Goal: Task Accomplishment & Management: Use online tool/utility

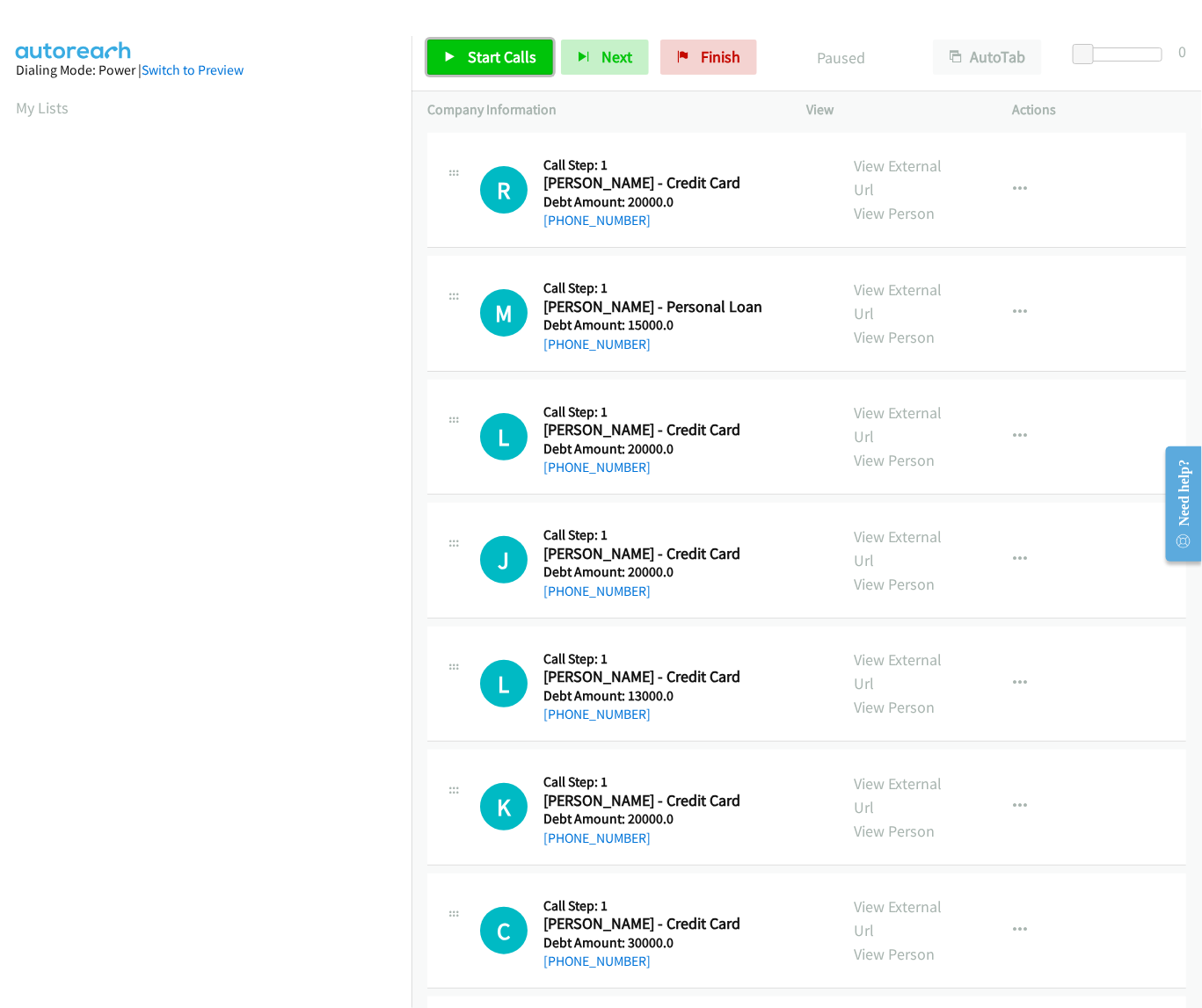
click at [467, 56] on span "Start Calls" at bounding box center [501, 57] width 68 height 20
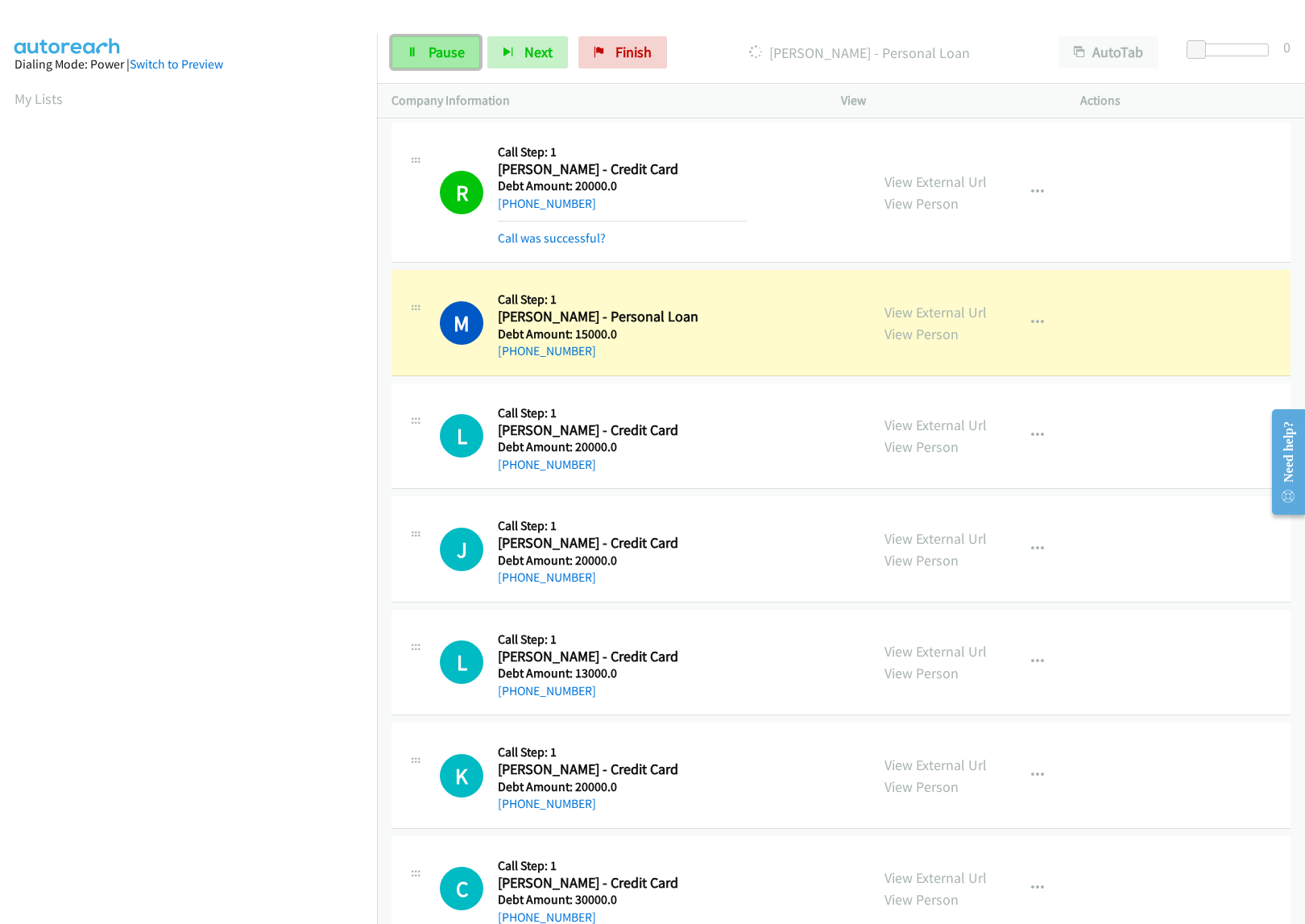
click at [448, 46] on span "Pause" at bounding box center [447, 52] width 36 height 18
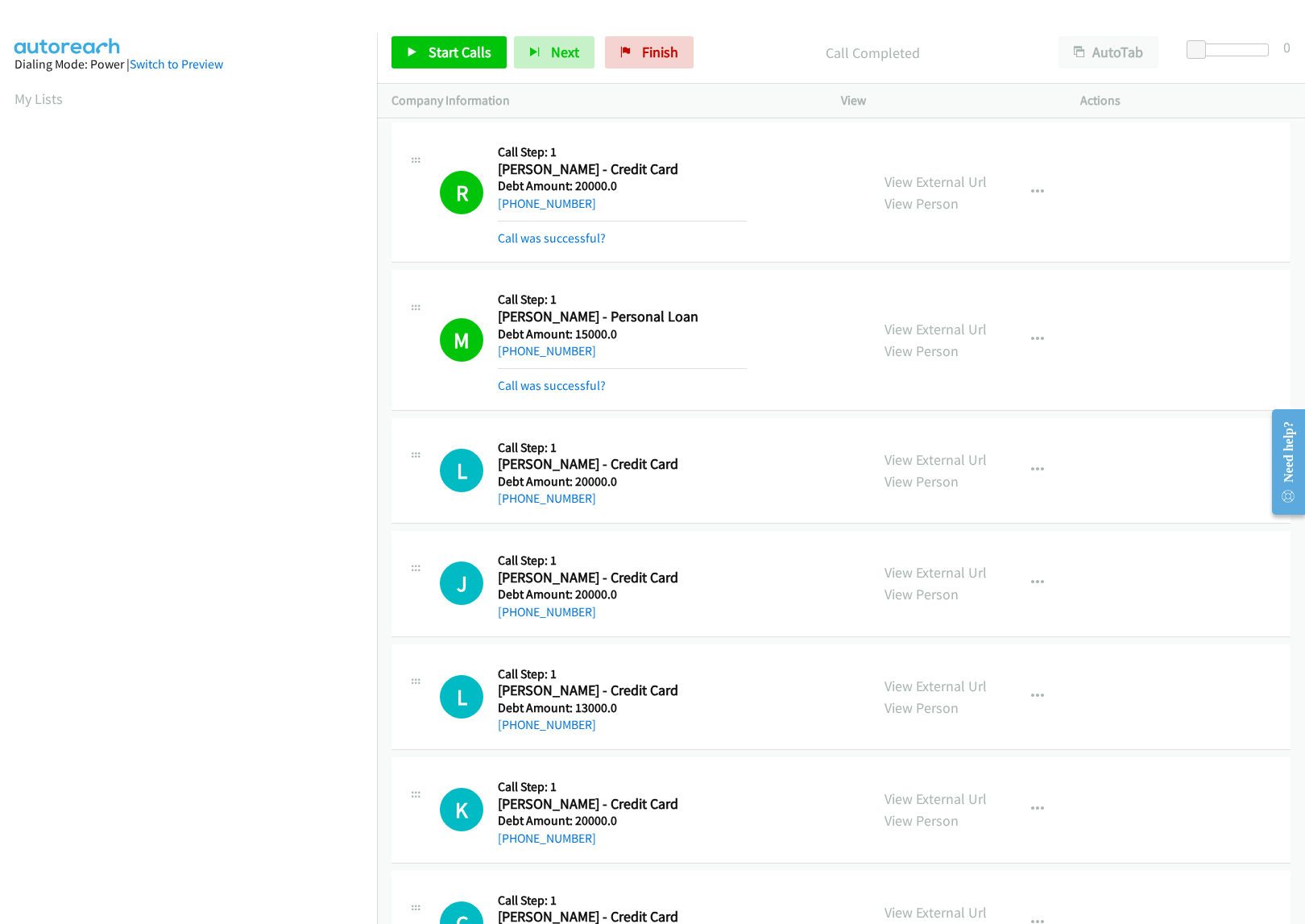
scroll to position [0, 3]
click at [21, 103] on link "My Lists" at bounding box center [38, 98] width 48 height 18
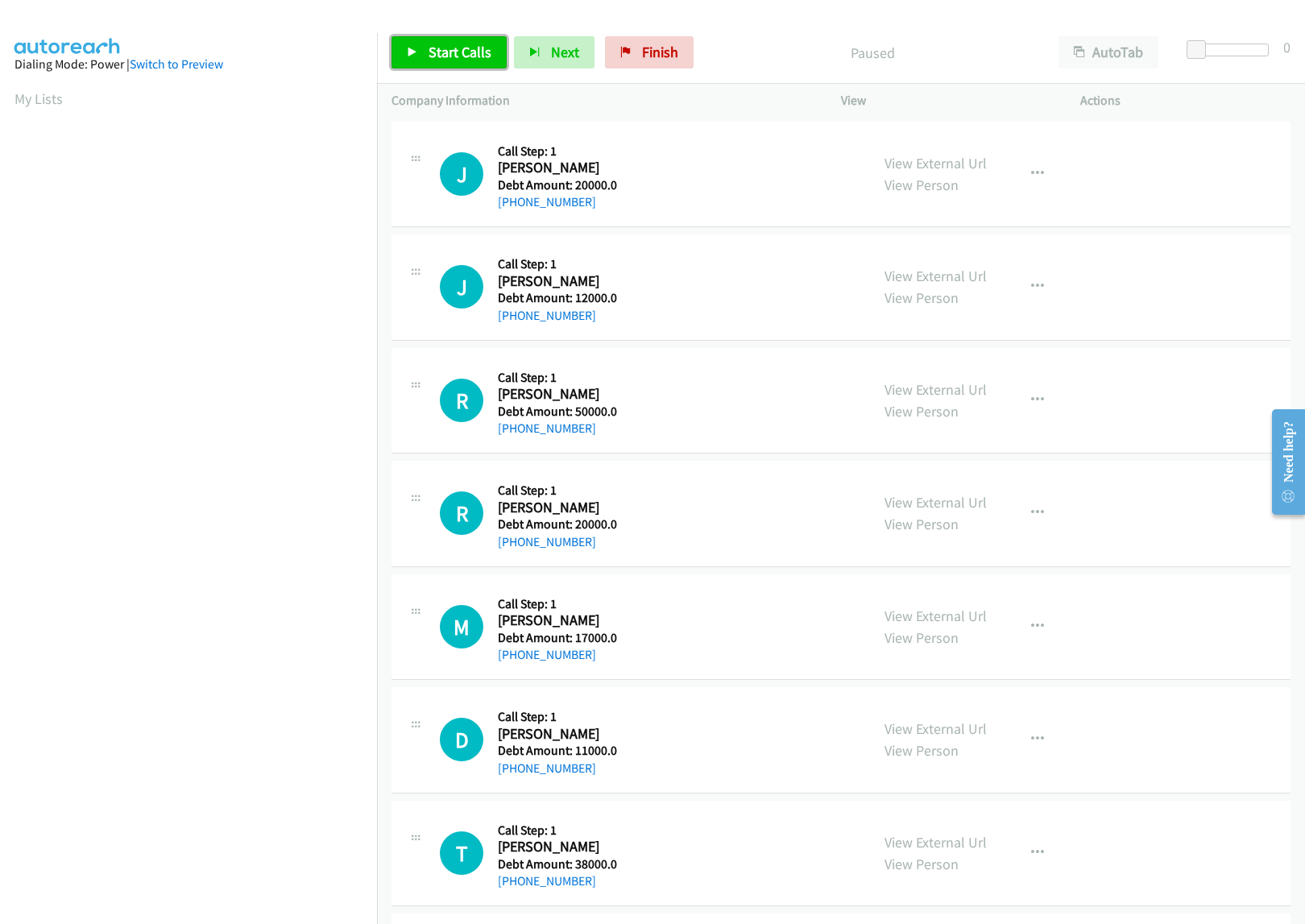
click at [457, 50] on span "Start Calls" at bounding box center [459, 52] width 63 height 18
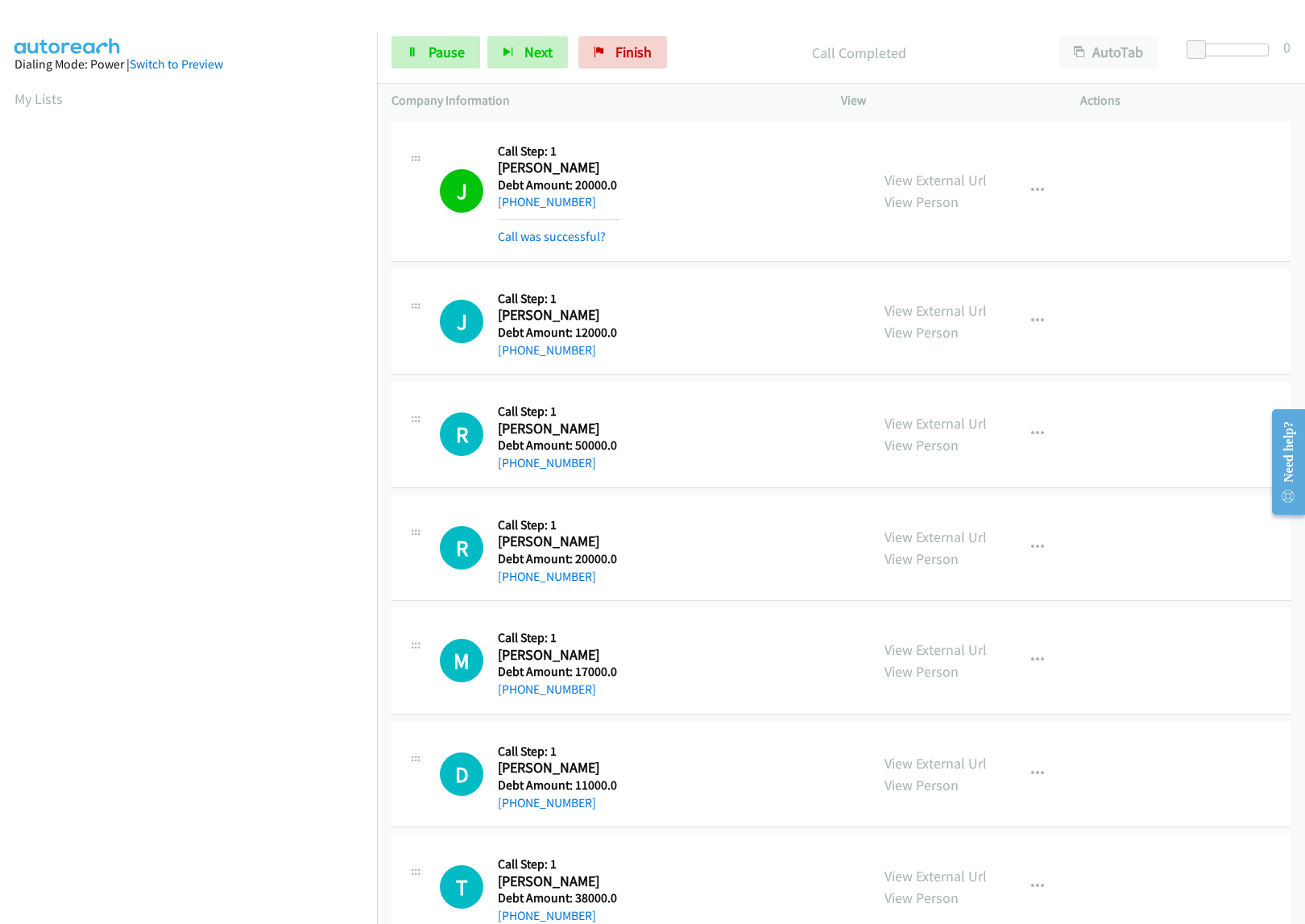
drag, startPoint x: 1089, startPoint y: 116, endPoint x: 1193, endPoint y: 131, distance: 105.1
click at [1093, 119] on td "J Callback Scheduled Call Step: 1 [PERSON_NAME] America/Chicago Debt Amount: 20…" at bounding box center [841, 191] width 929 height 147
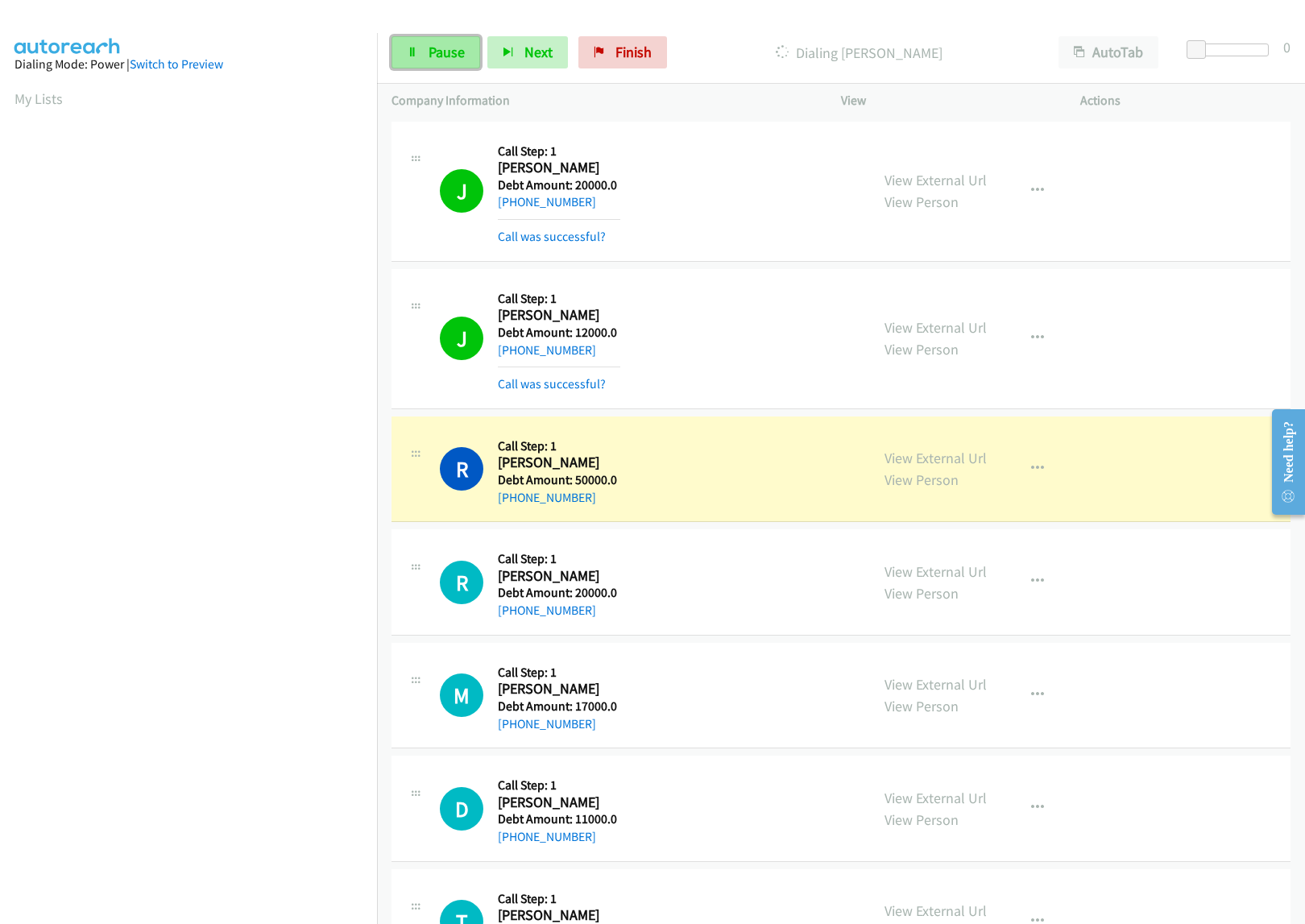
click at [432, 58] on span "Pause" at bounding box center [447, 52] width 36 height 18
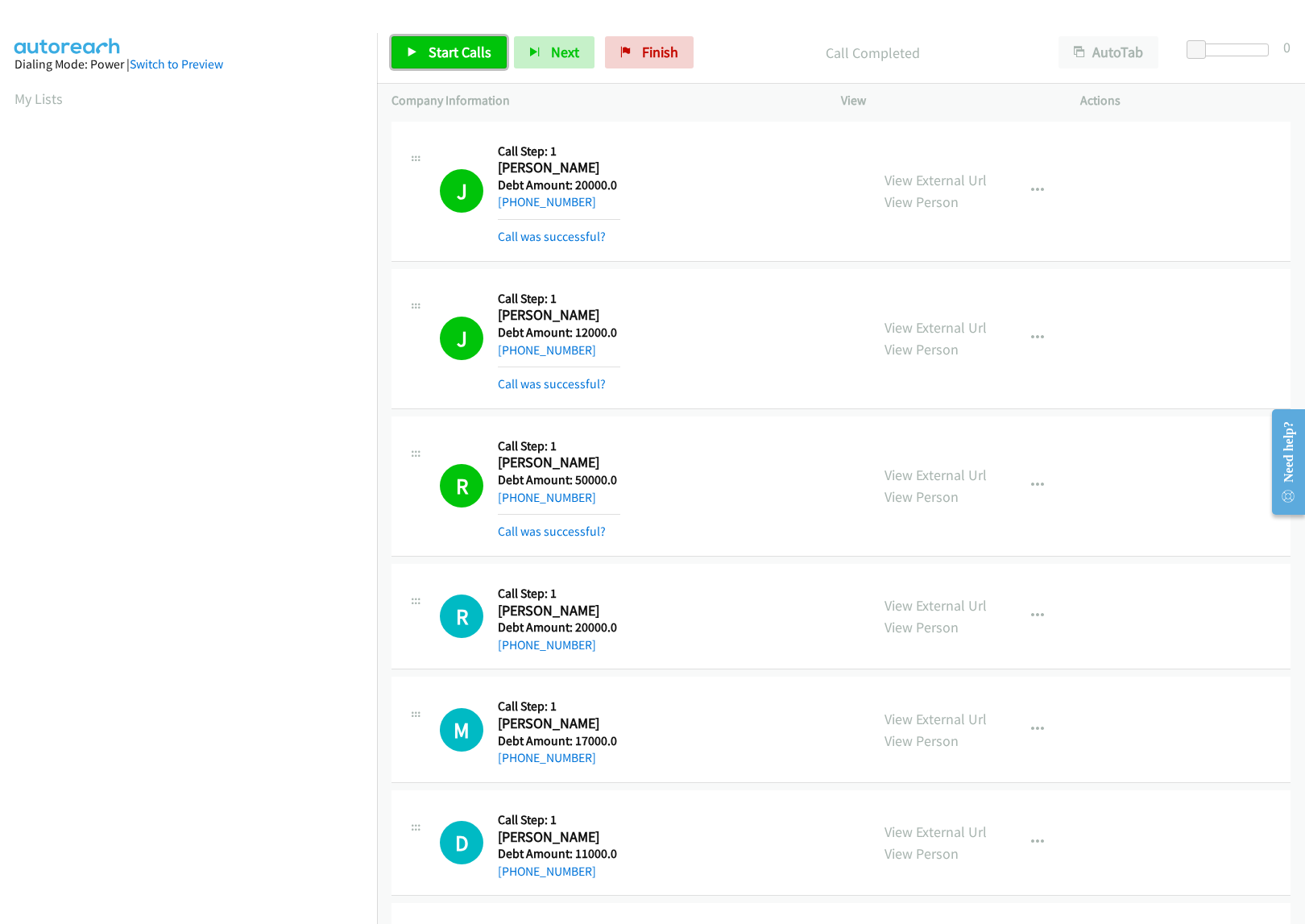
click at [464, 60] on span "Start Calls" at bounding box center [459, 52] width 63 height 18
